Goal: Task Accomplishment & Management: Use online tool/utility

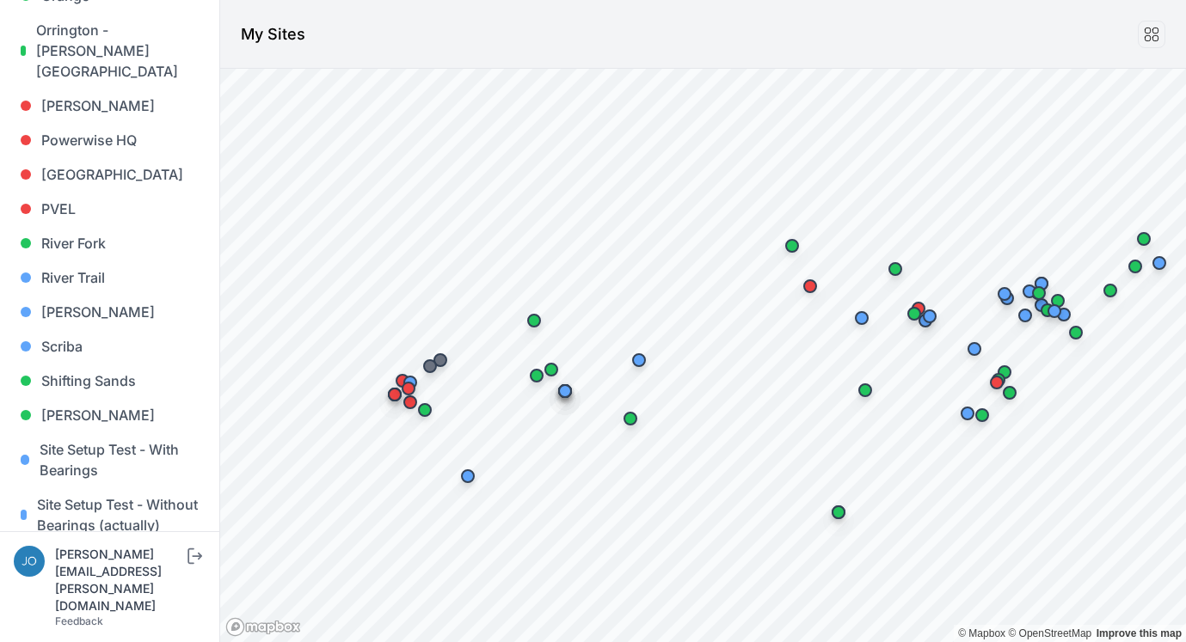
scroll to position [1447, 0]
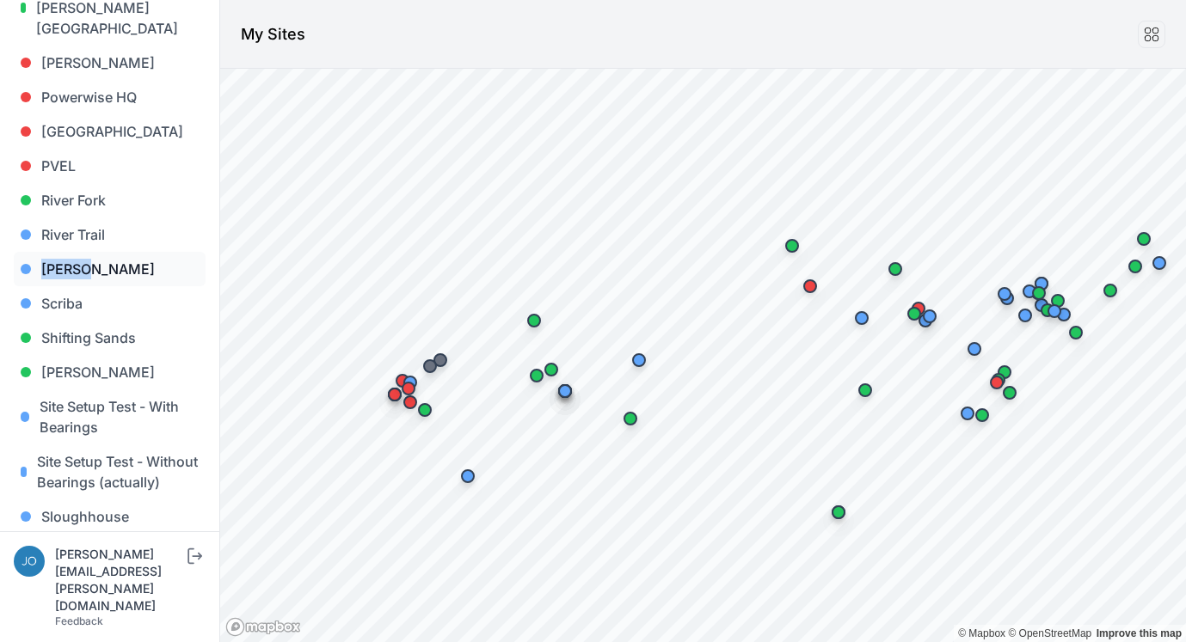
click at [74, 252] on link "[PERSON_NAME]" at bounding box center [110, 269] width 192 height 34
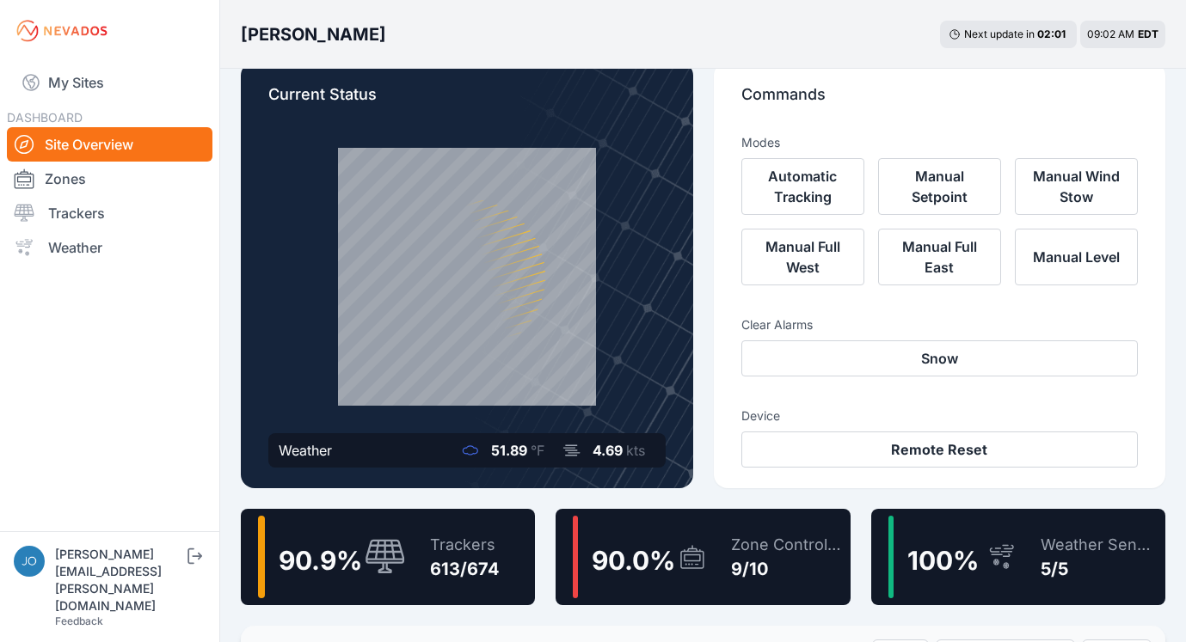
scroll to position [14, 0]
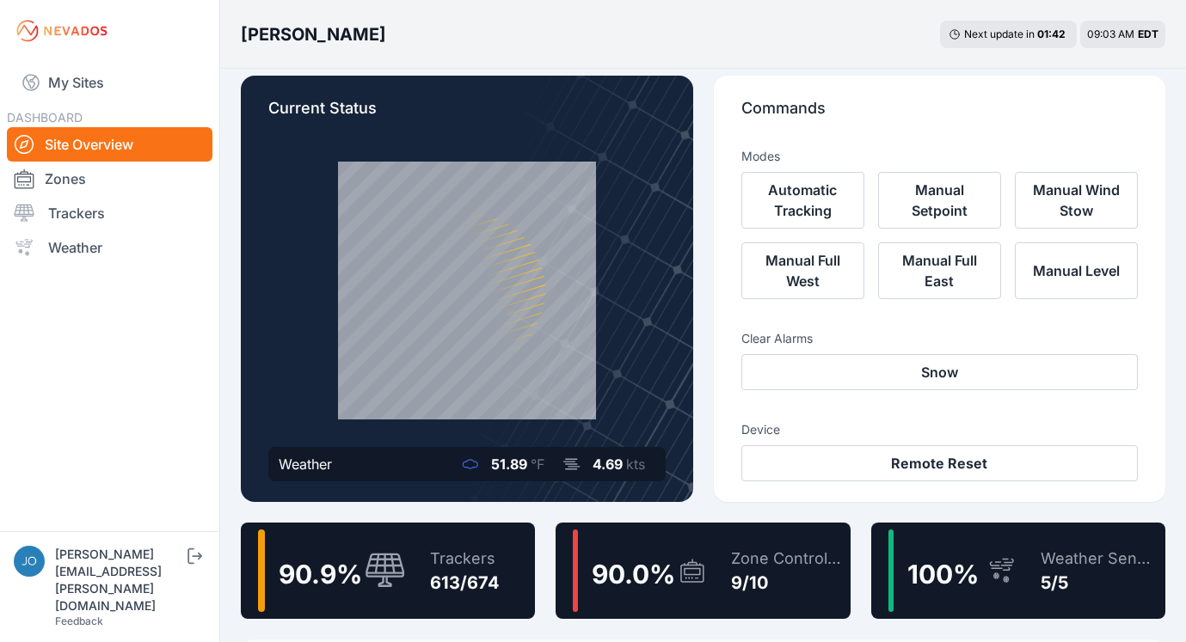
click at [518, 604] on div "90.9 % Trackers 613/674" at bounding box center [388, 571] width 294 height 96
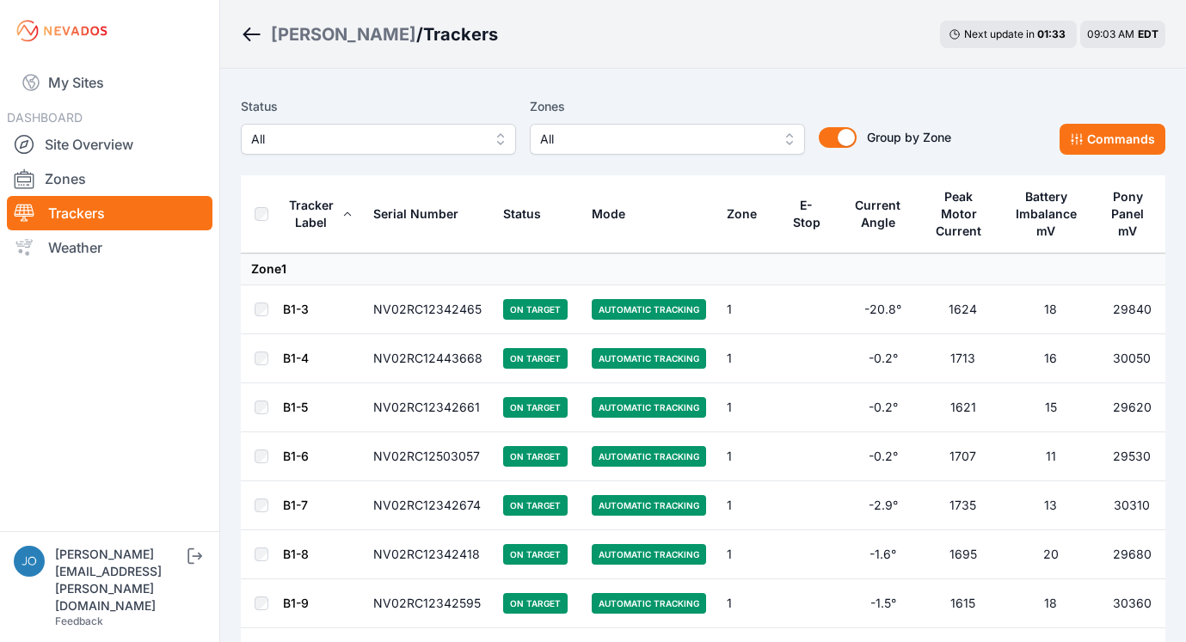
click at [613, 217] on div "Mode" at bounding box center [609, 214] width 34 height 17
click at [618, 218] on div "Mode" at bounding box center [609, 214] width 34 height 17
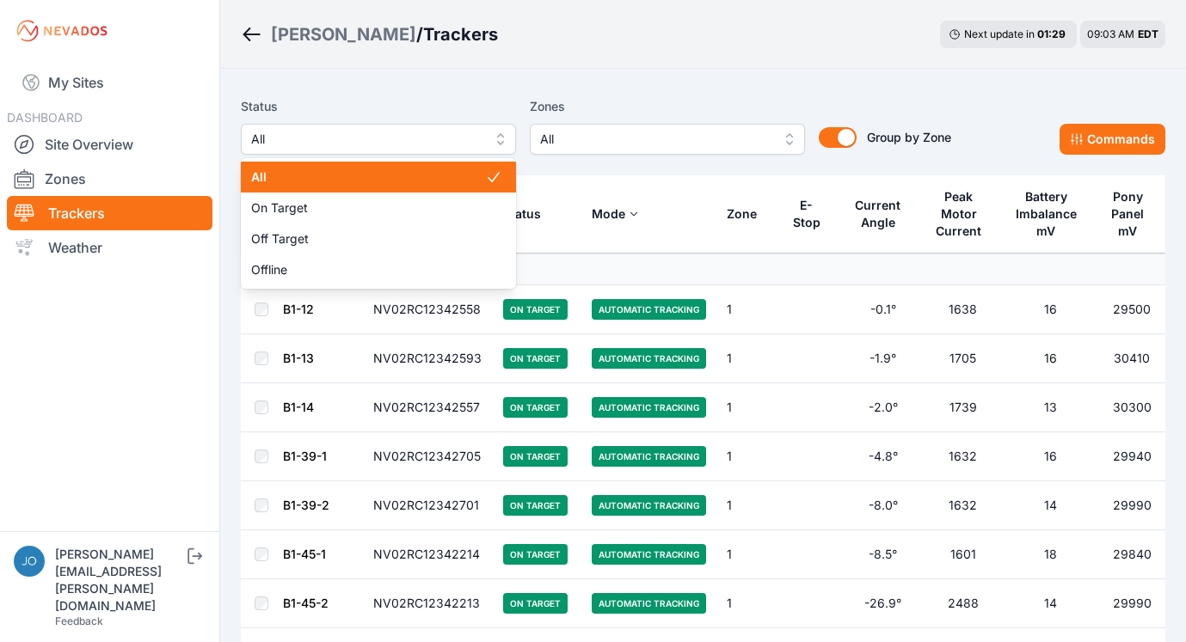
click at [315, 140] on span "All" at bounding box center [366, 139] width 230 height 21
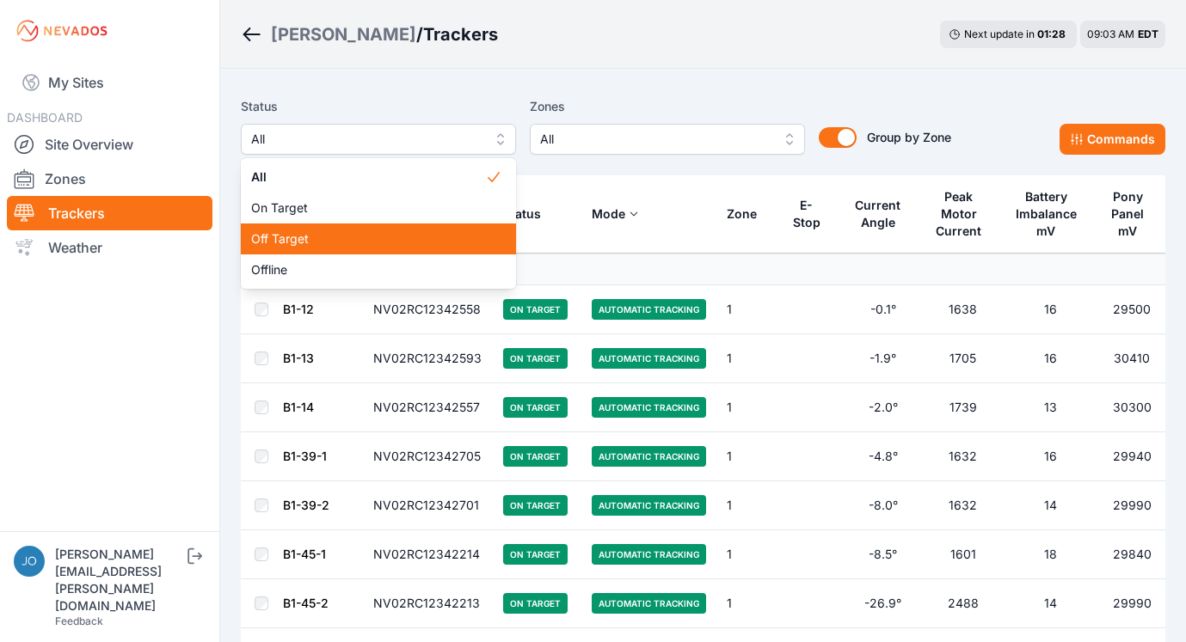
click at [300, 232] on span "Off Target" at bounding box center [368, 238] width 234 height 17
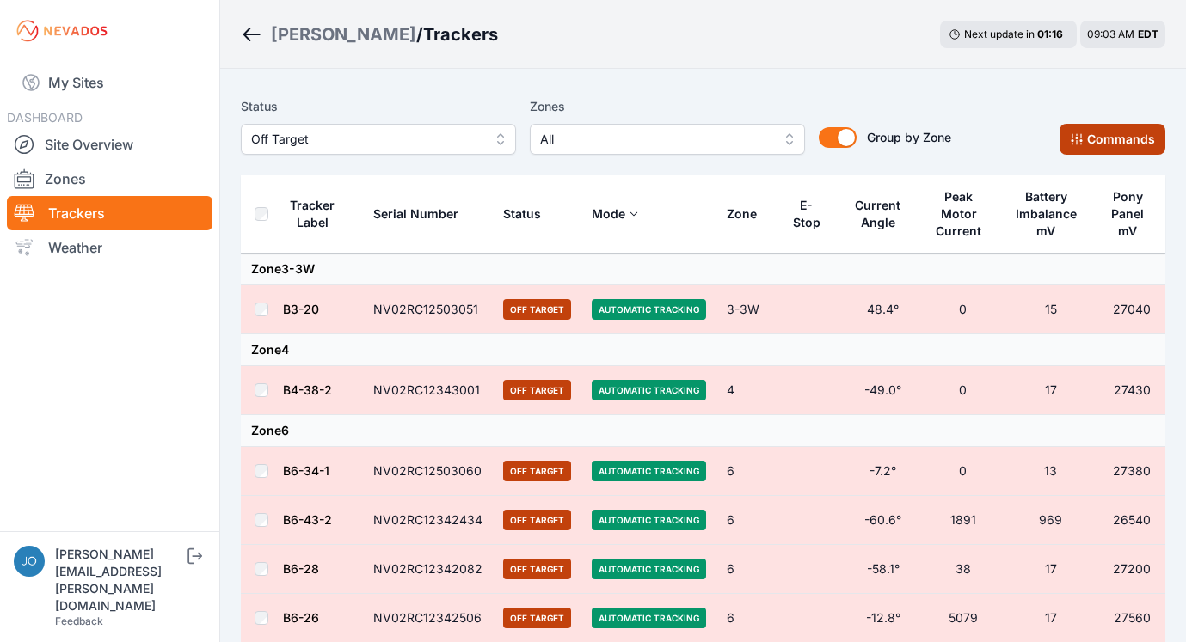
click at [1092, 143] on button "Commands" at bounding box center [1112, 139] width 106 height 31
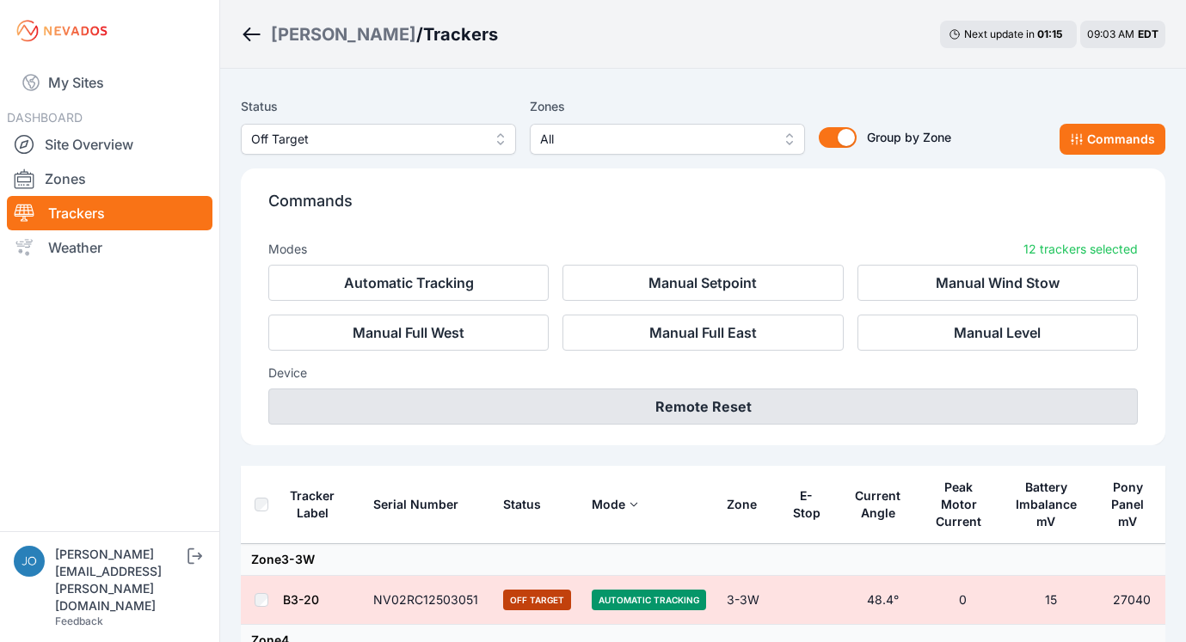
click at [713, 404] on button "Remote Reset" at bounding box center [702, 407] width 869 height 36
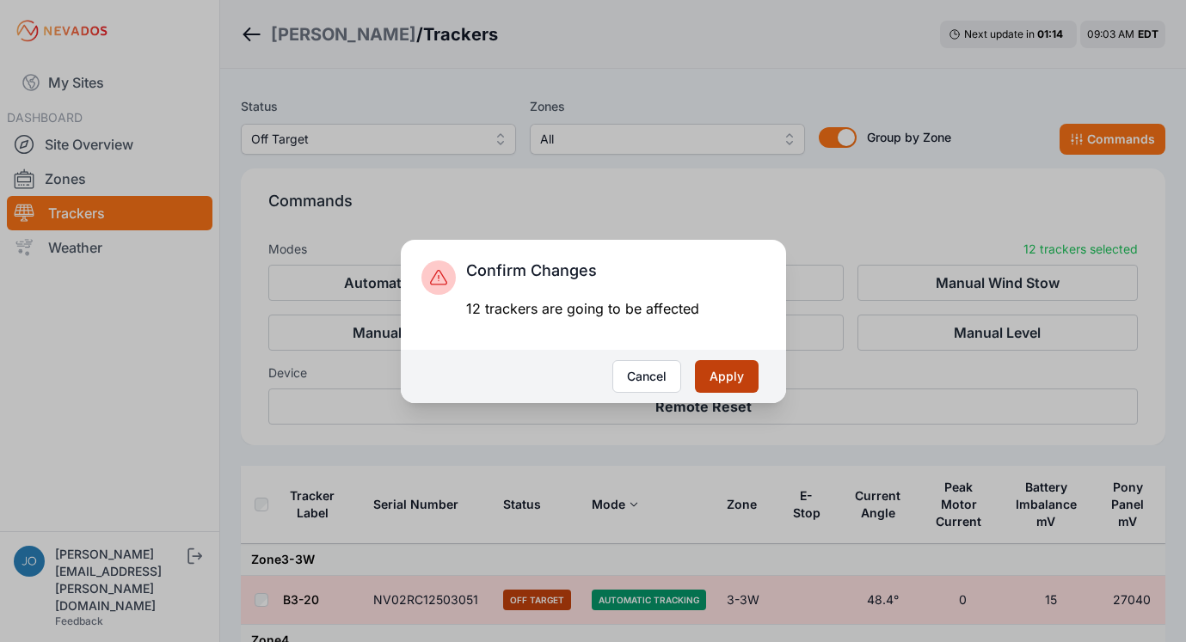
click at [715, 376] on button "Apply" at bounding box center [727, 376] width 64 height 33
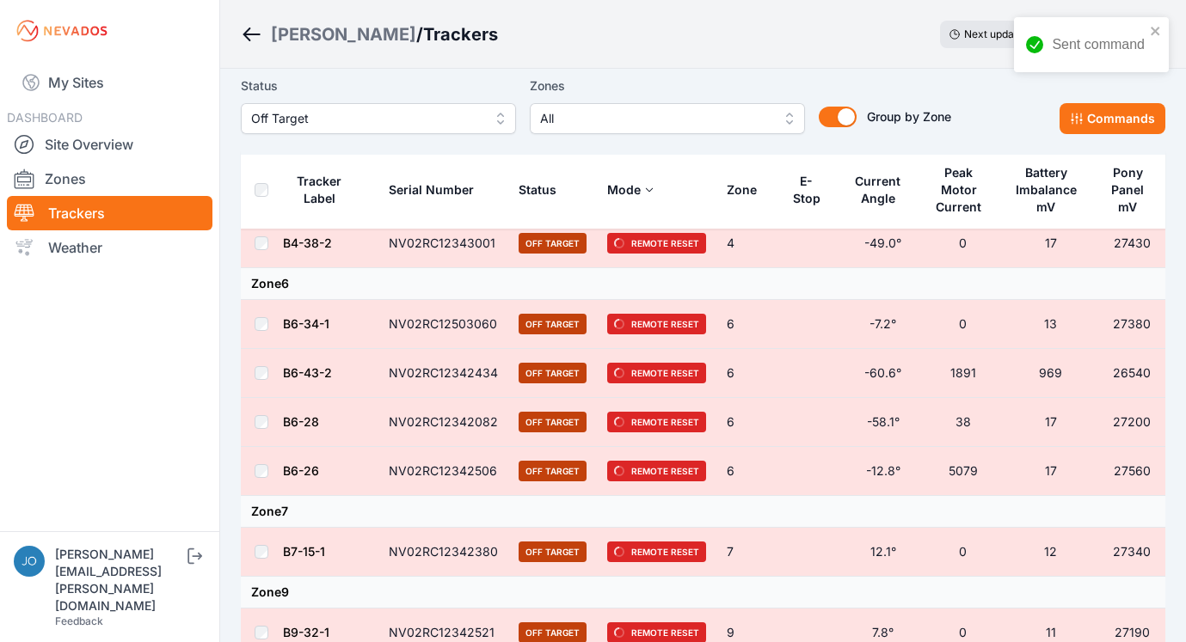
scroll to position [141, 0]
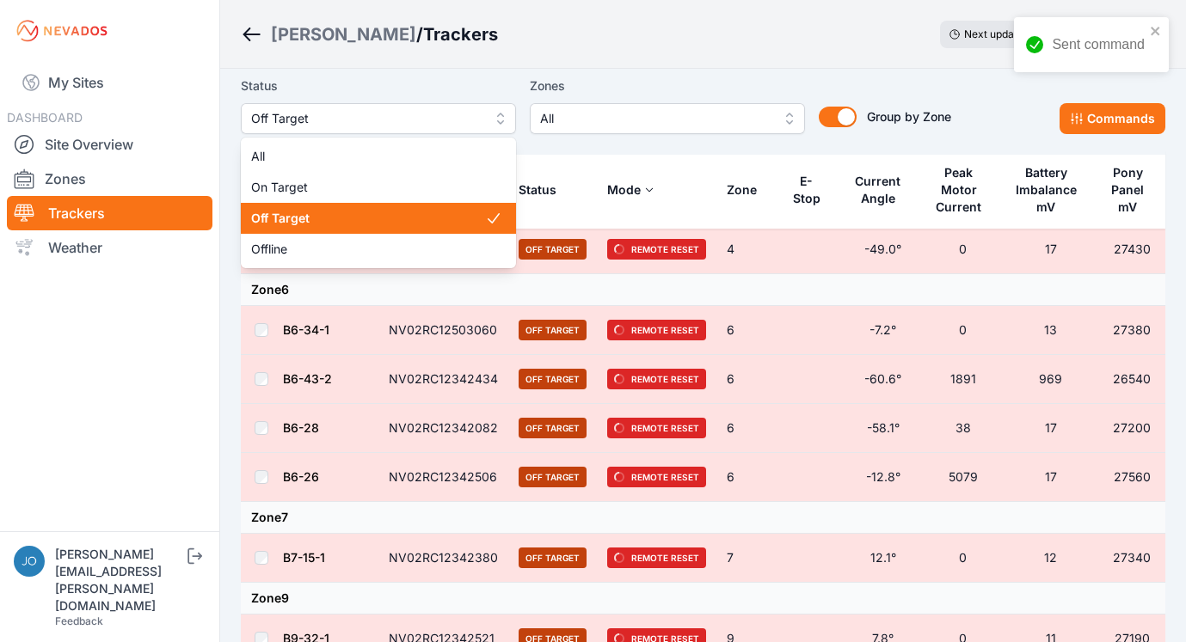
click at [394, 115] on span "Off Target" at bounding box center [366, 118] width 230 height 21
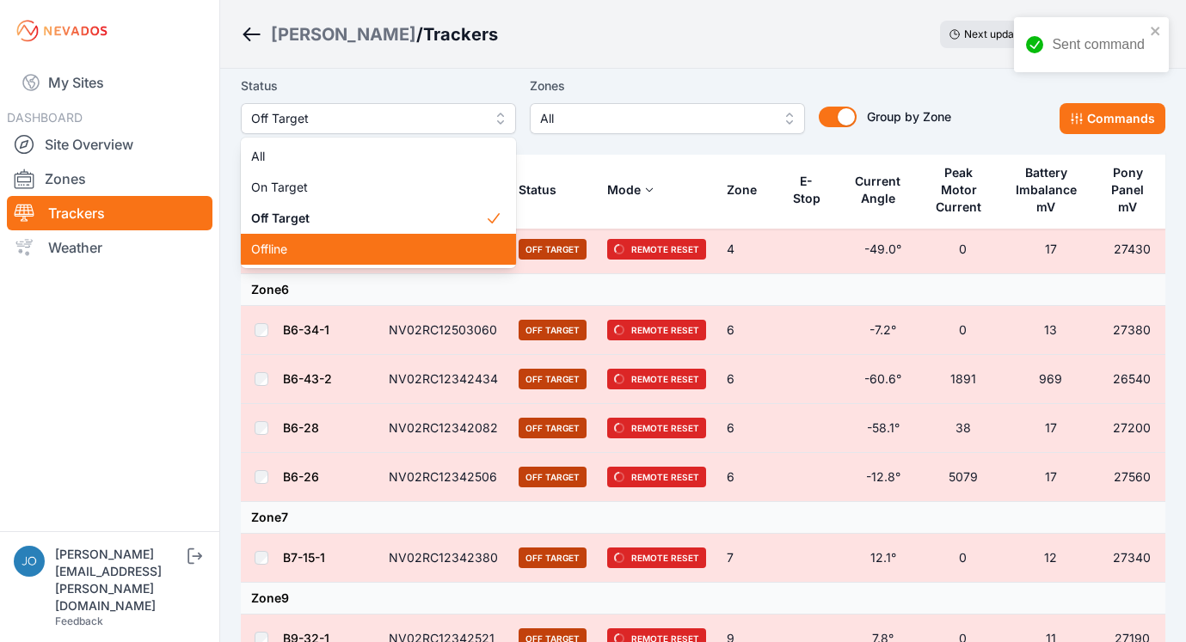
click at [359, 245] on span "Offline" at bounding box center [368, 249] width 234 height 17
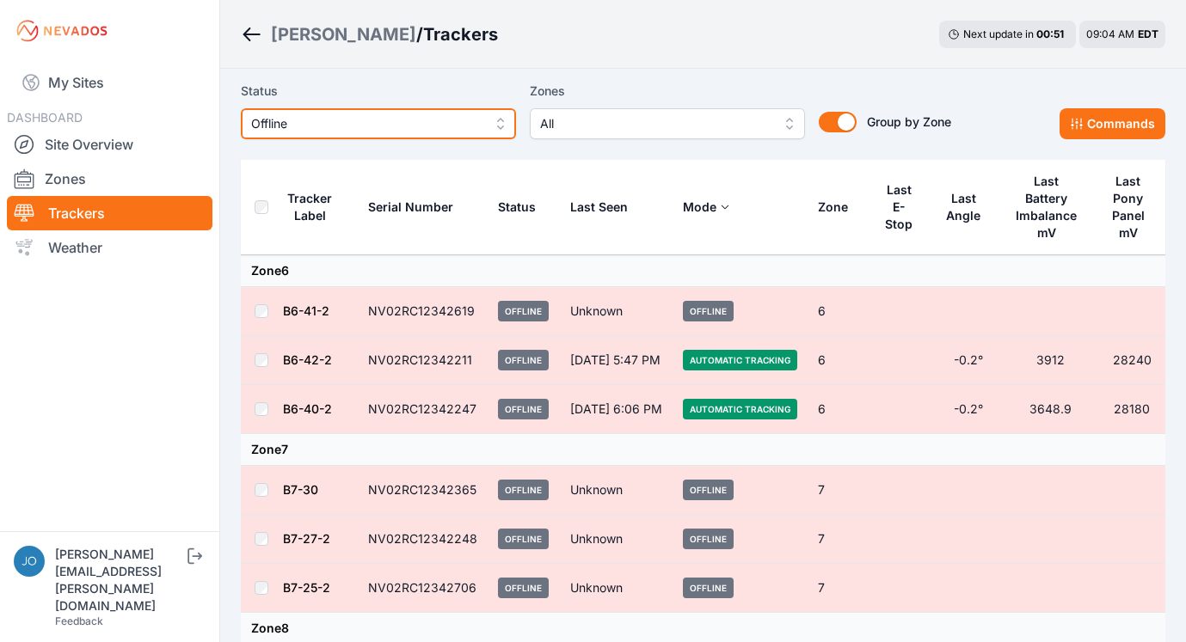
scroll to position [15, 0]
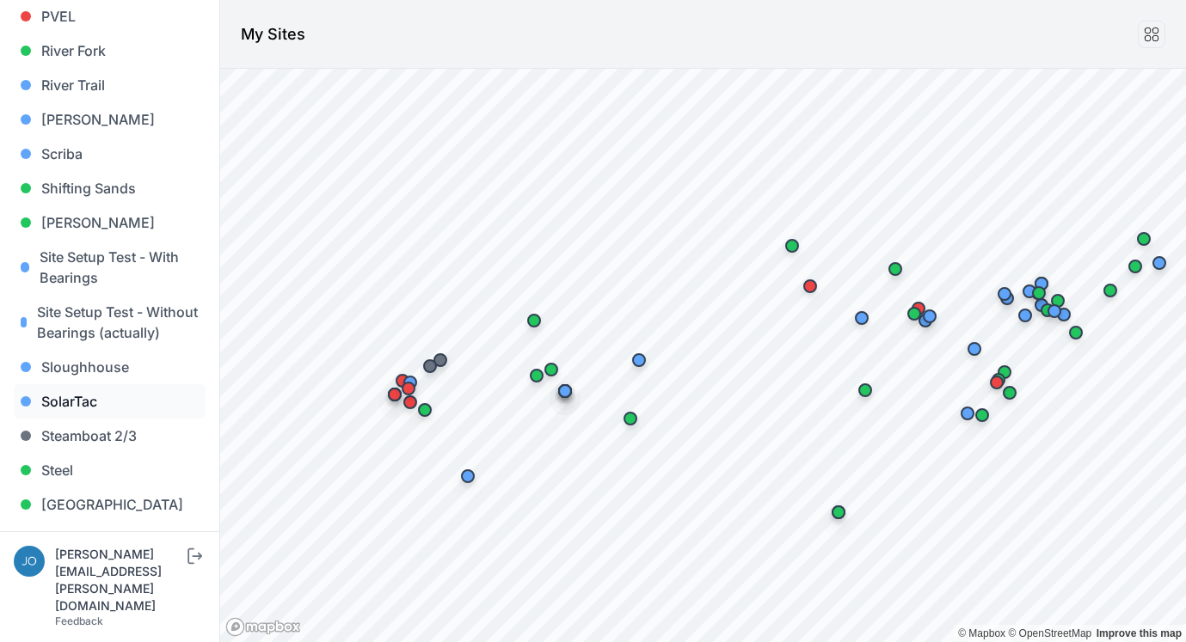
scroll to position [1602, 0]
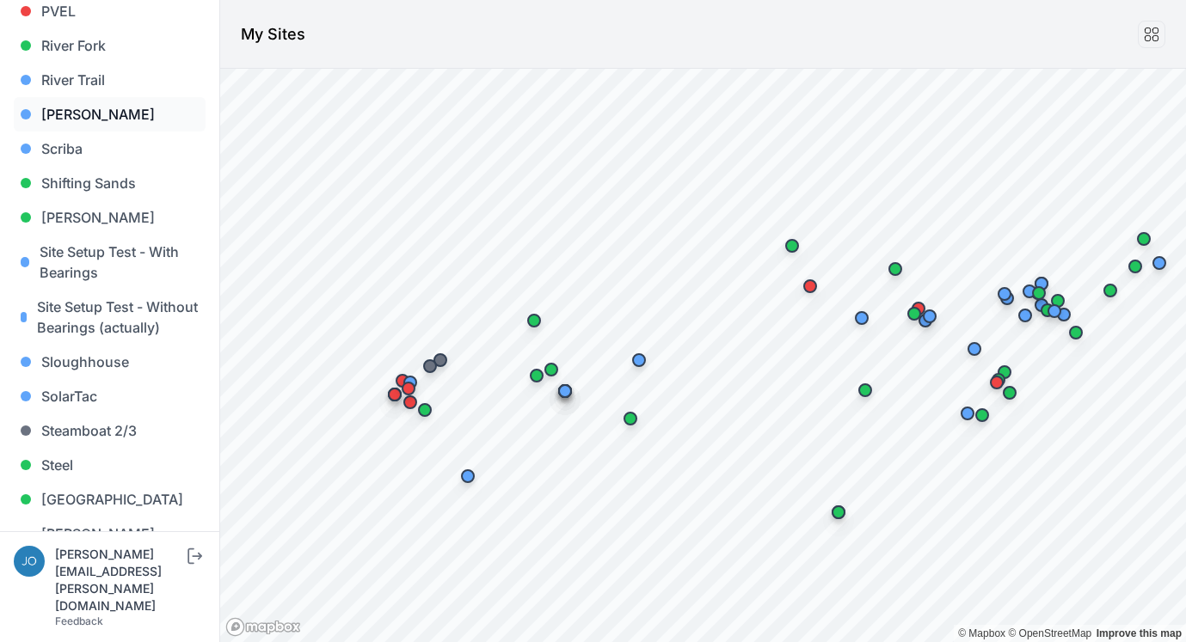
click at [68, 97] on link "[PERSON_NAME]" at bounding box center [110, 114] width 192 height 34
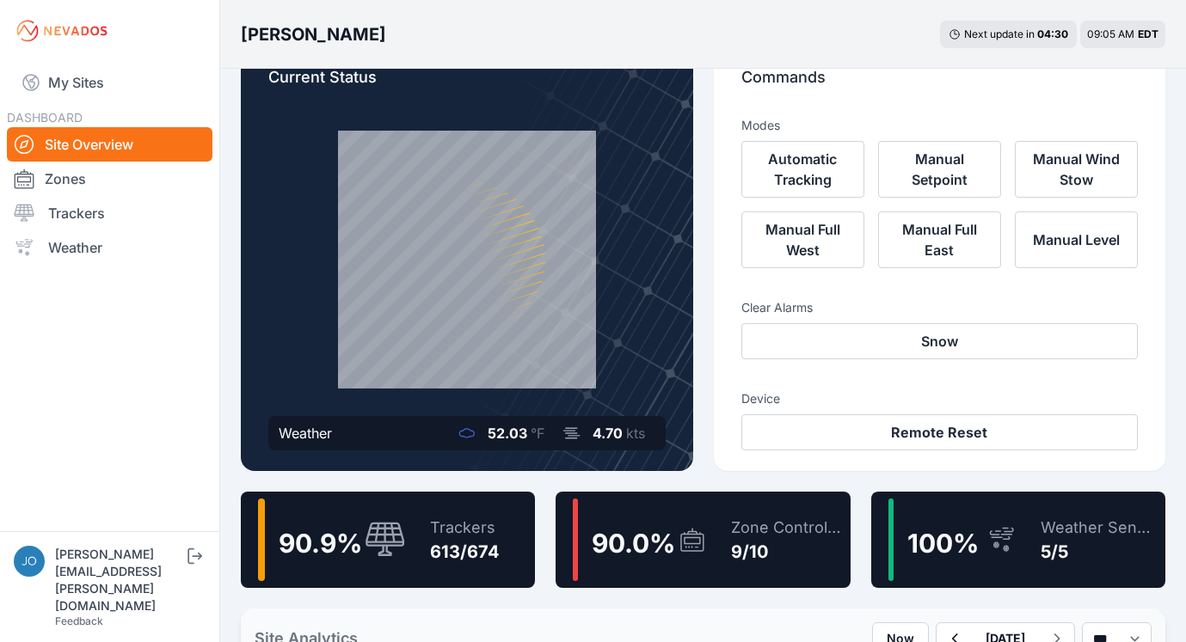
scroll to position [46, 0]
